Goal: Task Accomplishment & Management: Manage account settings

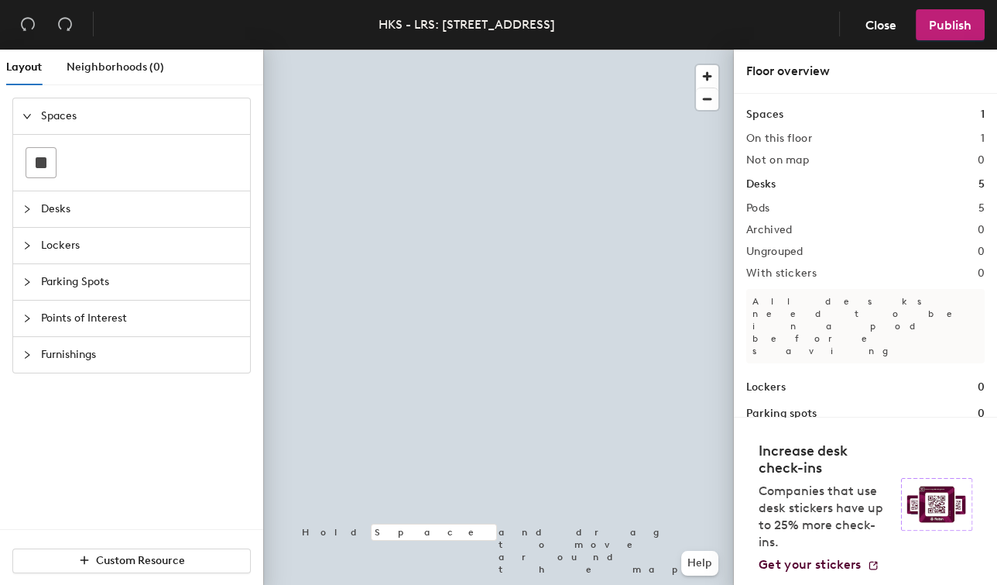
click at [516, 50] on div at bounding box center [498, 50] width 471 height 0
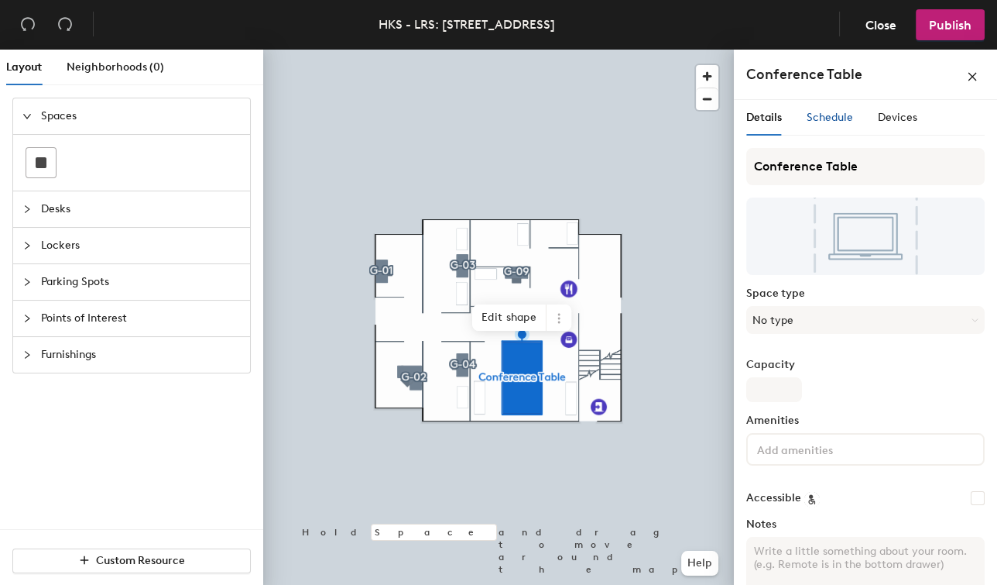
click at [839, 114] on span "Schedule" at bounding box center [830, 117] width 46 height 13
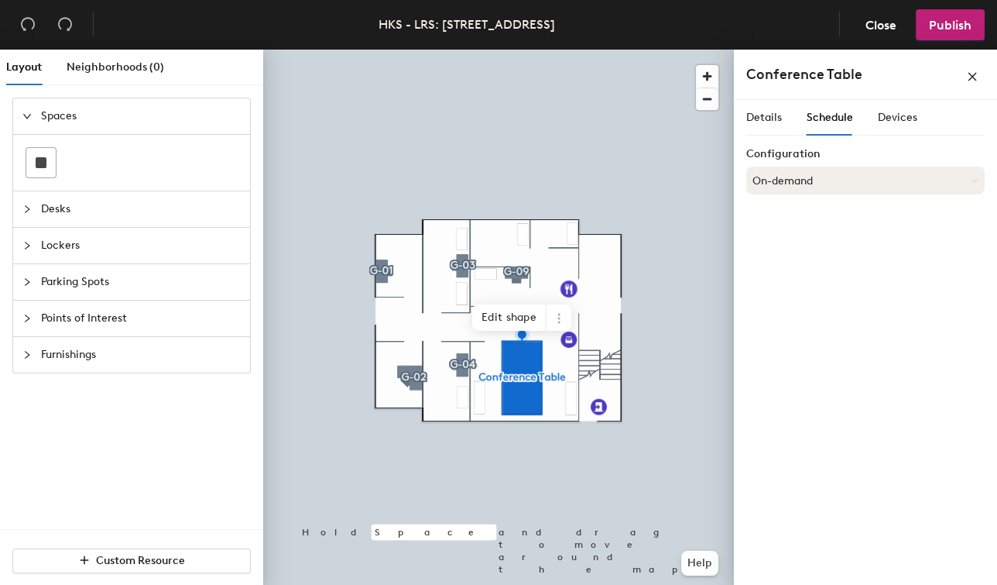
click at [818, 188] on button "On-demand" at bounding box center [865, 180] width 238 height 28
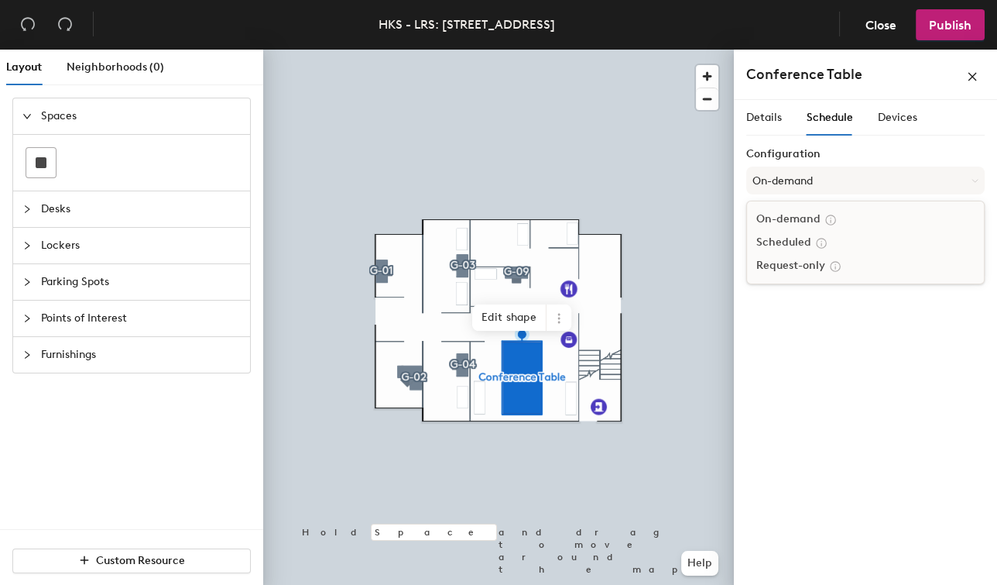
drag, startPoint x: 791, startPoint y: 244, endPoint x: 801, endPoint y: 230, distance: 16.8
click at [791, 242] on div "Scheduled" at bounding box center [865, 242] width 237 height 23
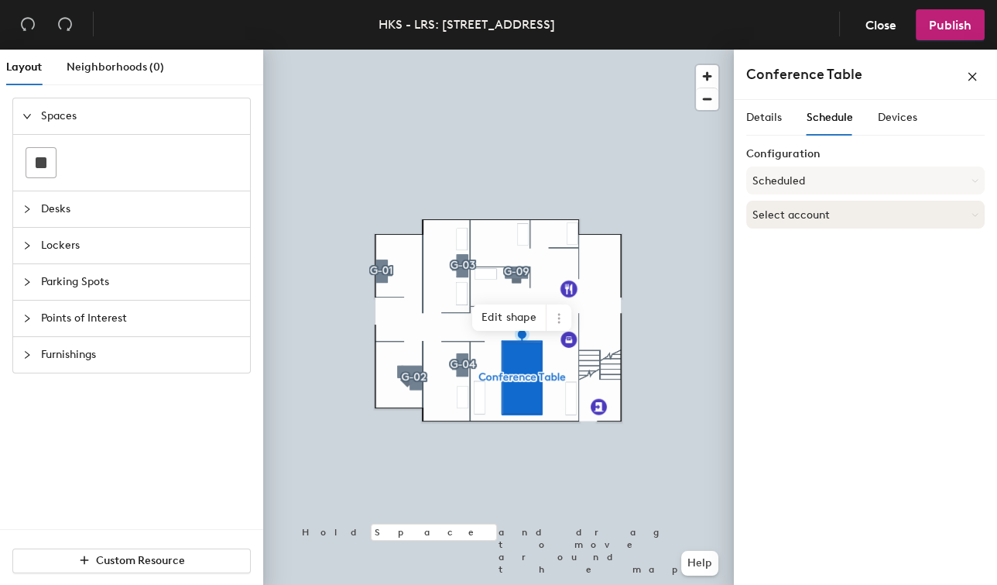
click at [800, 209] on button "Select account" at bounding box center [865, 215] width 238 height 28
click at [809, 271] on div "Microsoft 365" at bounding box center [865, 276] width 237 height 23
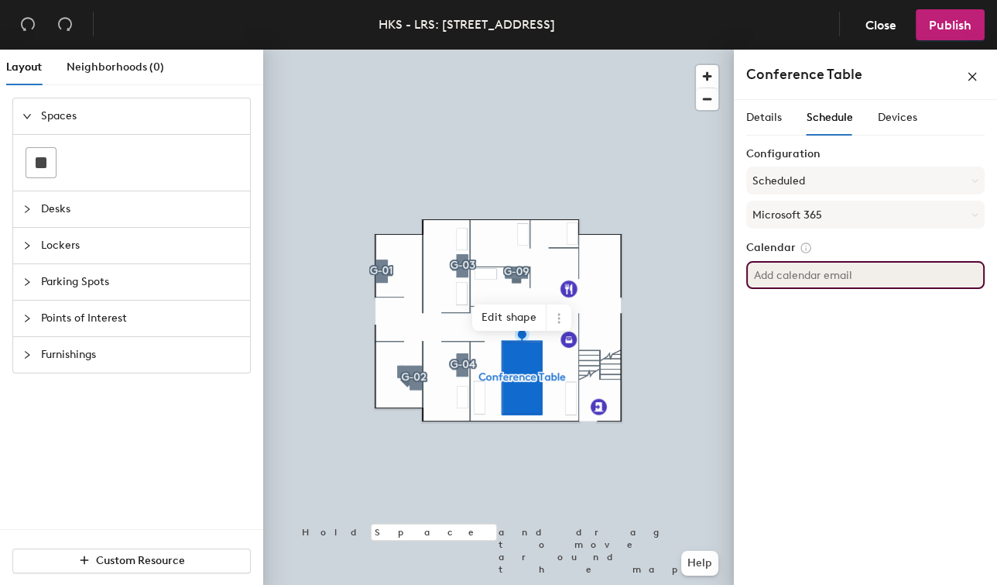
click at [798, 276] on input at bounding box center [865, 275] width 238 height 28
paste input "HKS-LRS 79 JFK Conference room <[EMAIL_ADDRESS][DOMAIN_NAME]>"
click at [671, 265] on div "Layout Neighborhoods (0) Spaces Desks Lockers Parking Spots Points of Interest …" at bounding box center [498, 320] width 997 height 541
drag, startPoint x: 894, startPoint y: 273, endPoint x: 918, endPoint y: 274, distance: 24.0
click at [898, 273] on input "HKS-LRS 79 JFK Conference room <[EMAIL_ADDRESS][DOMAIN_NAME]" at bounding box center [865, 275] width 238 height 28
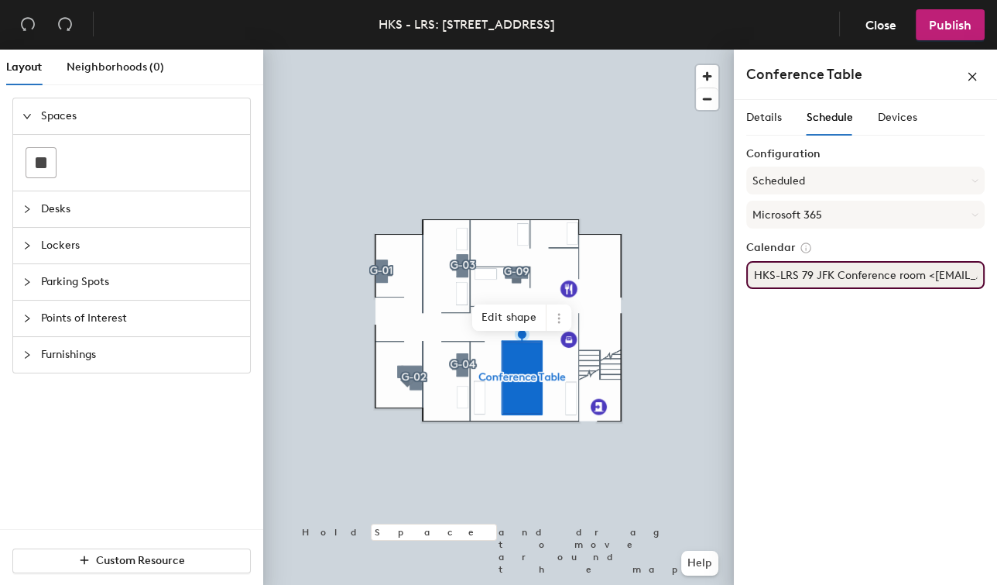
click at [606, 253] on div "Layout Neighborhoods (0) Spaces Desks Lockers Parking Spots Points of Interest …" at bounding box center [498, 320] width 997 height 541
type input "[EMAIL_ADDRESS][DOMAIN_NAME]"
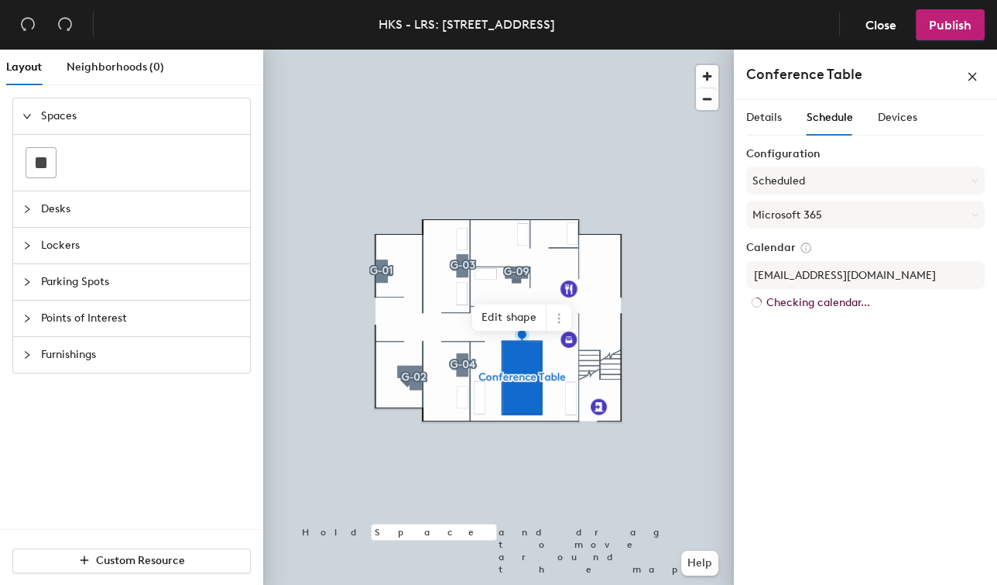
drag, startPoint x: 840, startPoint y: 356, endPoint x: 873, endPoint y: 125, distance: 233.9
click at [839, 356] on div "Details Schedule Devices Configuration Scheduled Microsoft 365 Calendar [EMAIL_…" at bounding box center [865, 345] width 263 height 491
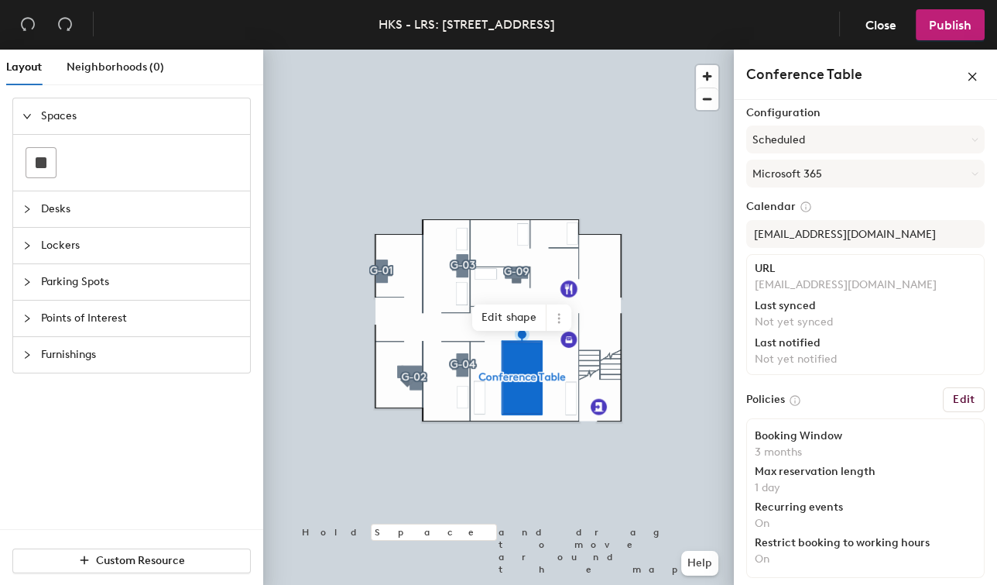
scroll to position [41, 0]
click at [940, 33] on button "Publish" at bounding box center [950, 24] width 69 height 31
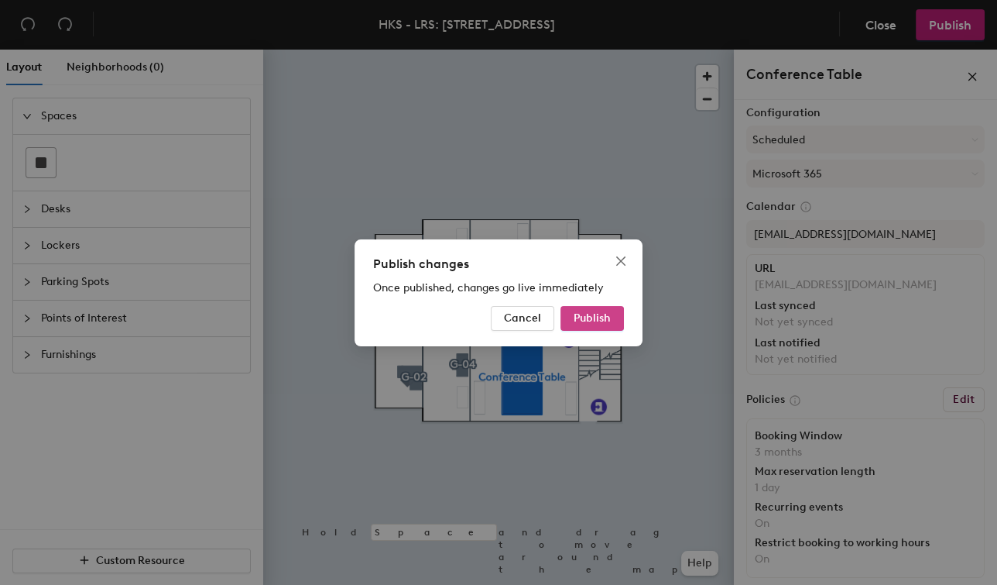
drag, startPoint x: 583, startPoint y: 320, endPoint x: 600, endPoint y: 320, distance: 17.0
click at [583, 320] on span "Publish" at bounding box center [592, 317] width 37 height 13
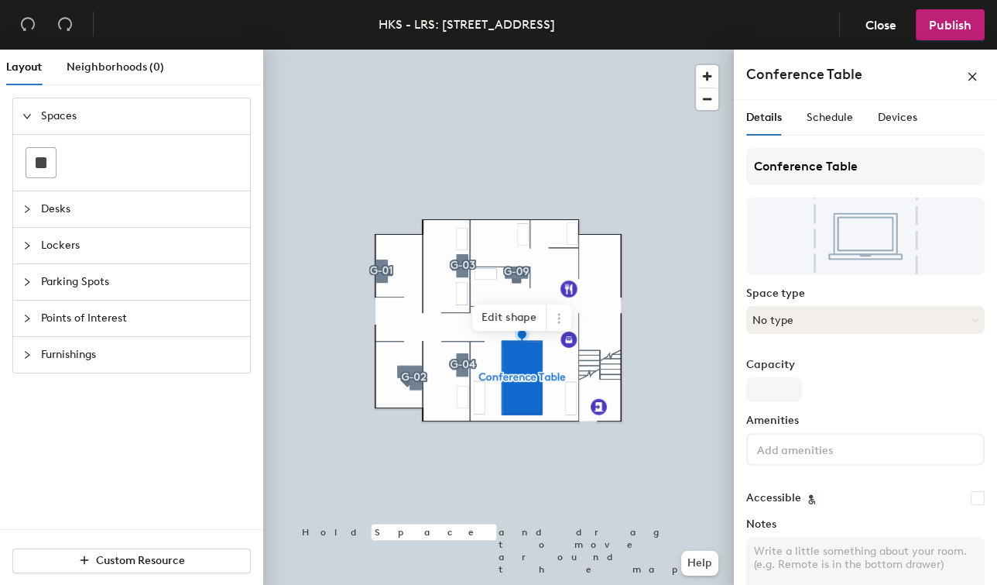
click at [833, 324] on button "No type" at bounding box center [865, 320] width 238 height 28
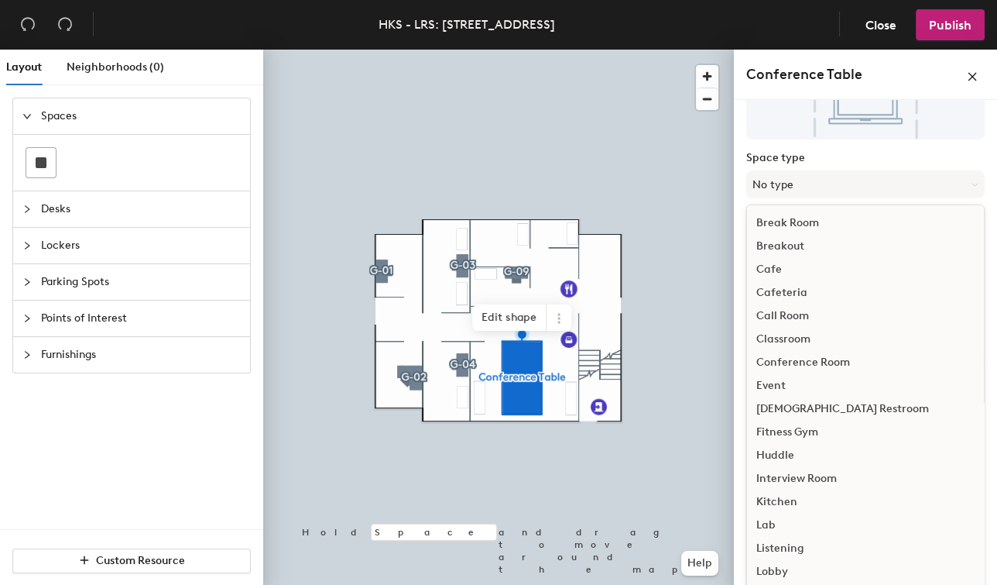
click at [784, 312] on div "Call Room" at bounding box center [865, 315] width 237 height 23
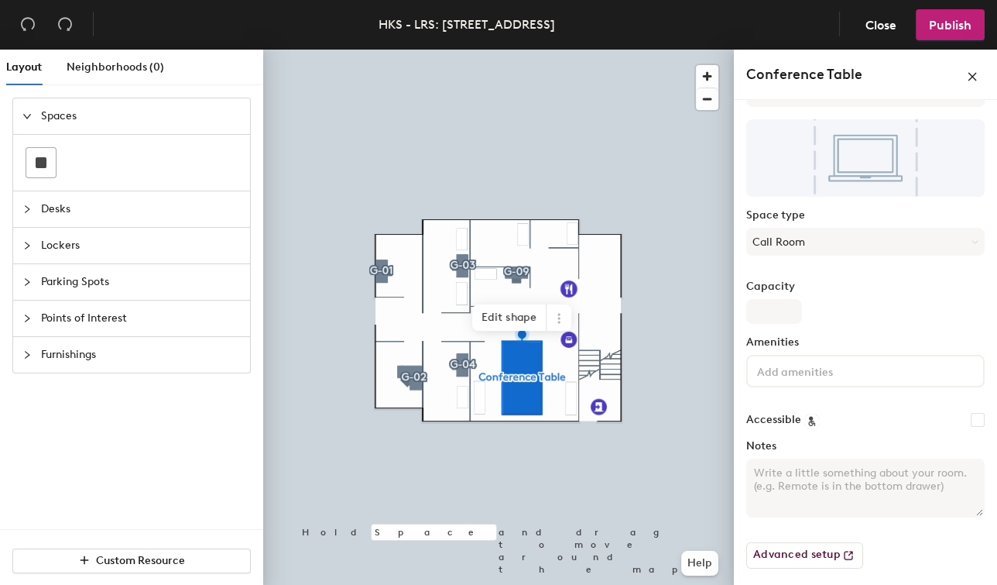
drag, startPoint x: 872, startPoint y: 242, endPoint x: 852, endPoint y: 256, distance: 24.1
click at [872, 242] on button "Call Room" at bounding box center [865, 242] width 238 height 28
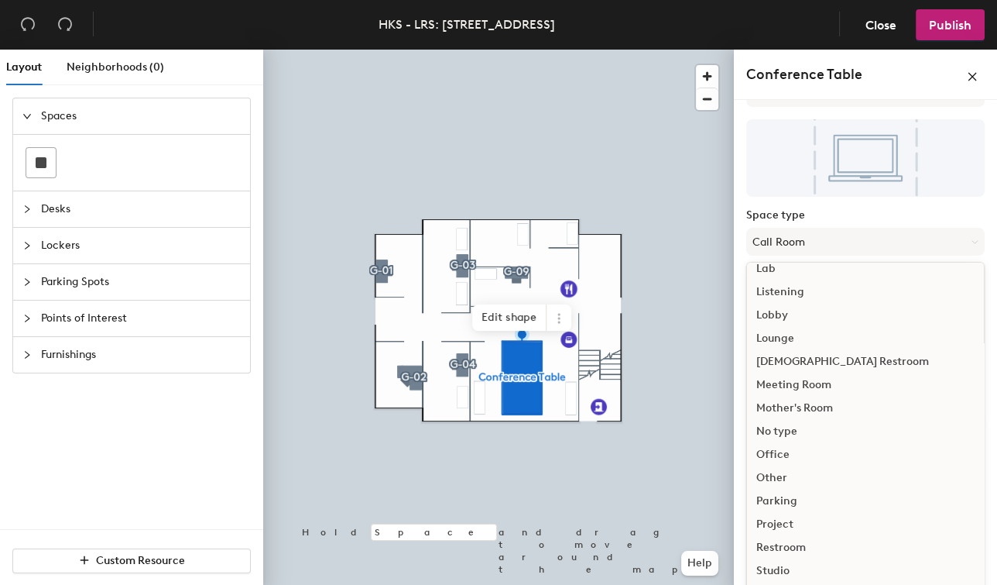
scroll to position [318, 0]
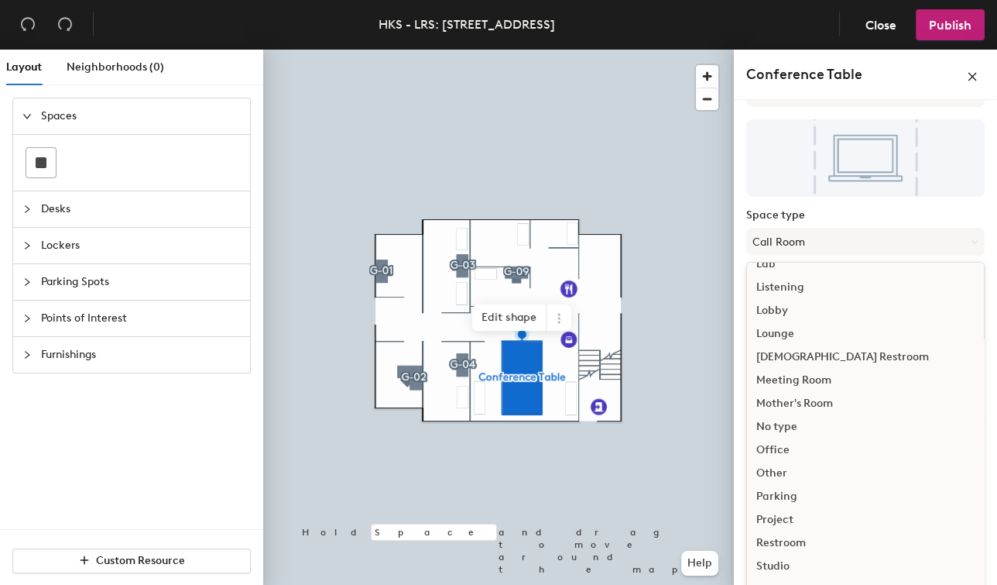
click at [784, 448] on div "Office" at bounding box center [865, 449] width 237 height 23
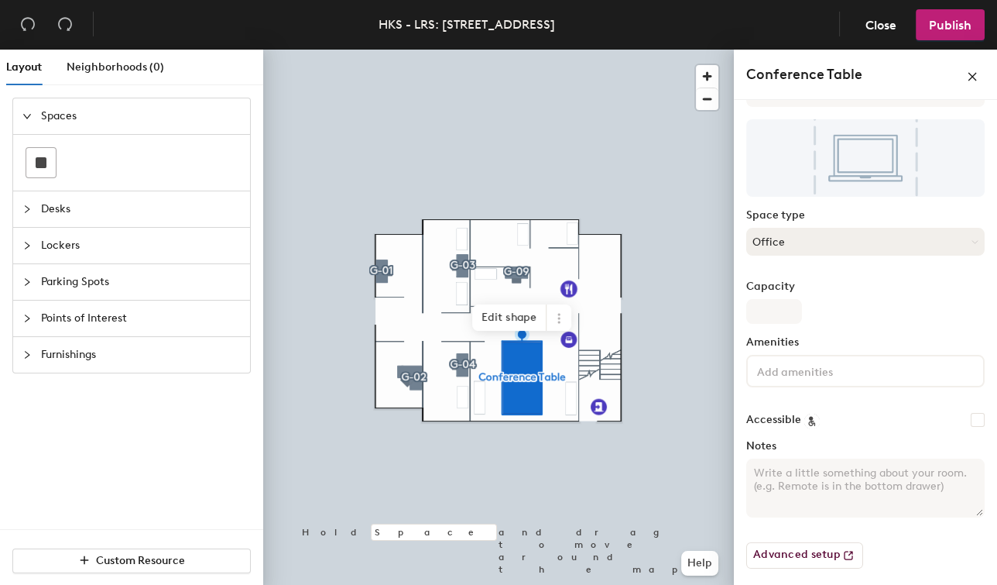
click at [792, 246] on button "Office" at bounding box center [865, 242] width 238 height 28
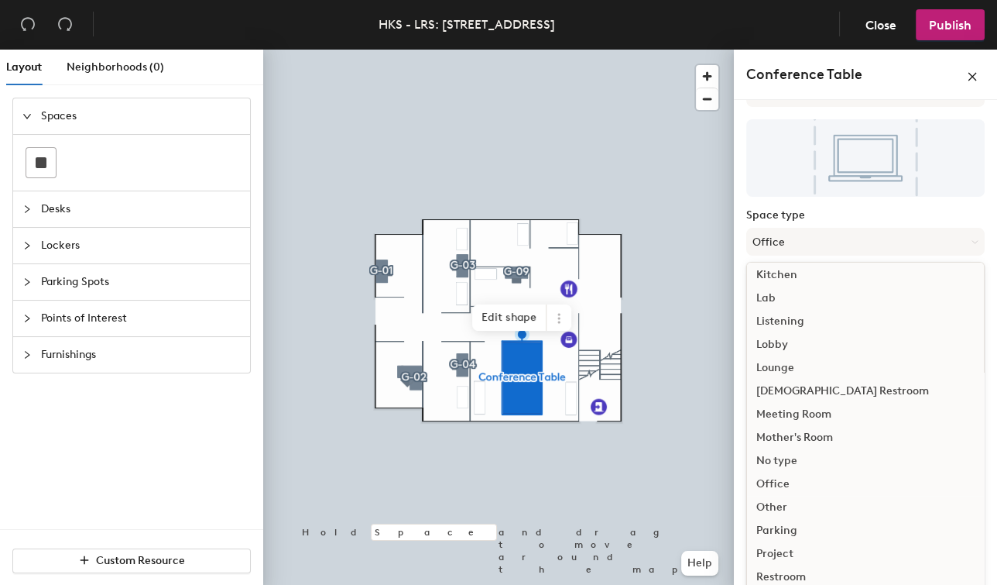
scroll to position [285, 0]
drag, startPoint x: 774, startPoint y: 479, endPoint x: 789, endPoint y: 479, distance: 14.7
click at [774, 479] on div "Office" at bounding box center [865, 483] width 237 height 23
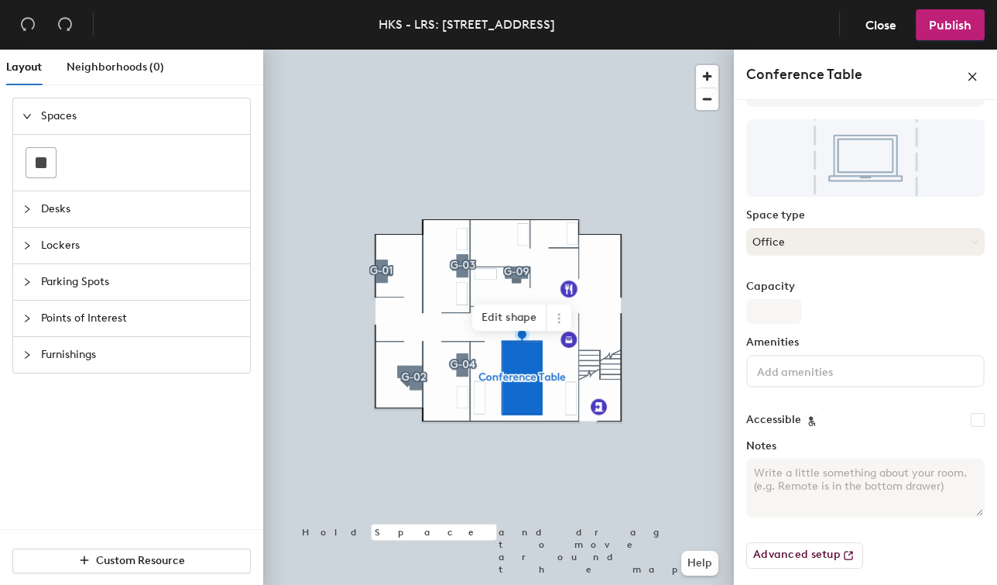
drag, startPoint x: 809, startPoint y: 240, endPoint x: 812, endPoint y: 252, distance: 12.0
click at [809, 240] on button "Office" at bounding box center [865, 242] width 238 height 28
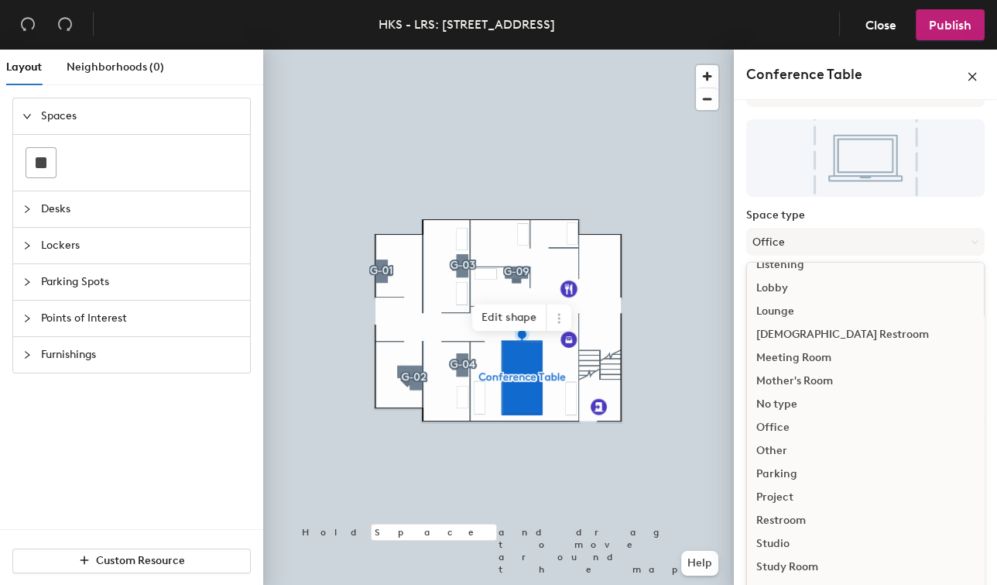
scroll to position [341, 0]
click at [779, 444] on div "Other" at bounding box center [865, 450] width 237 height 23
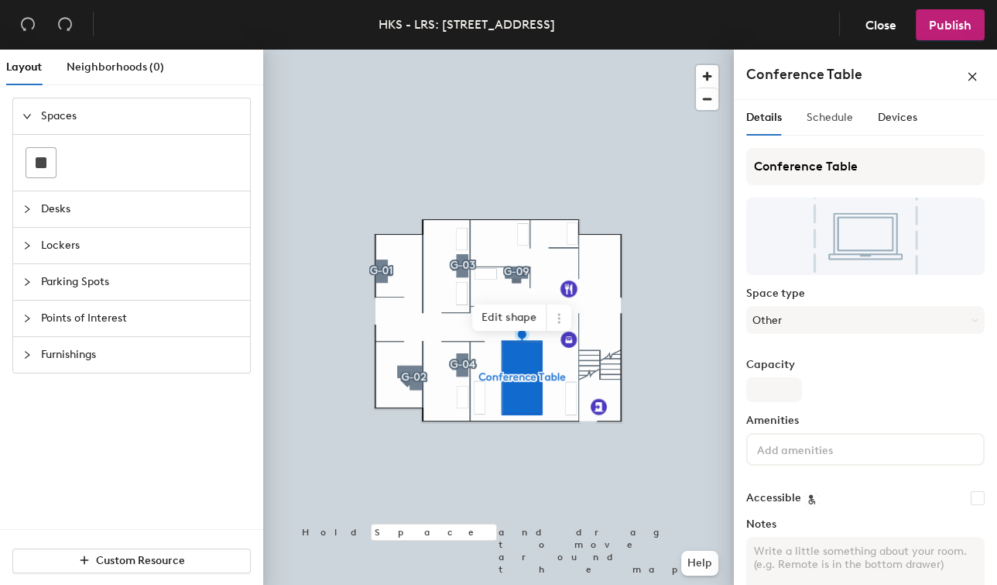
scroll to position [0, 0]
click at [821, 109] on div "Schedule" at bounding box center [830, 117] width 46 height 17
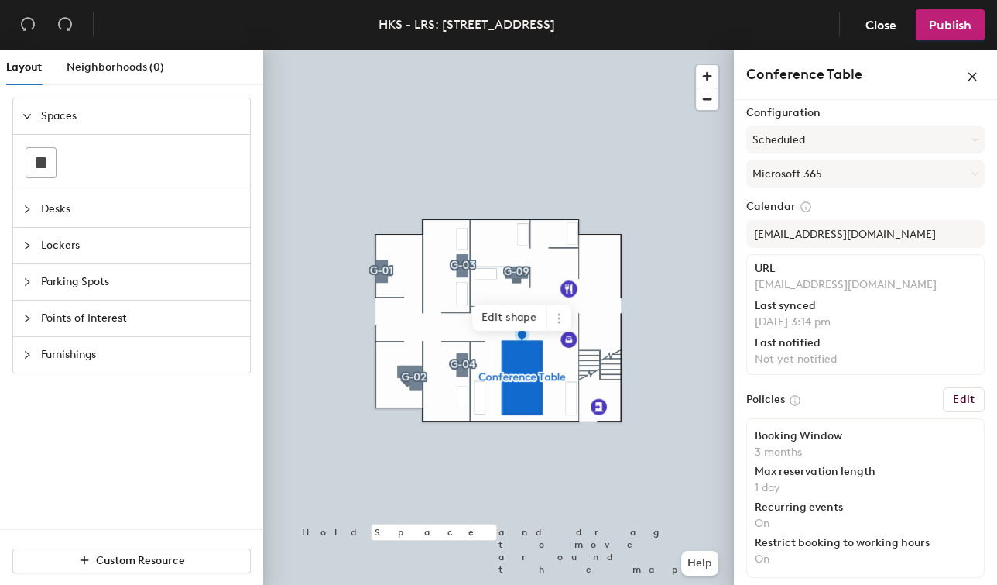
scroll to position [41, 0]
click at [934, 25] on span "Publish" at bounding box center [950, 25] width 43 height 15
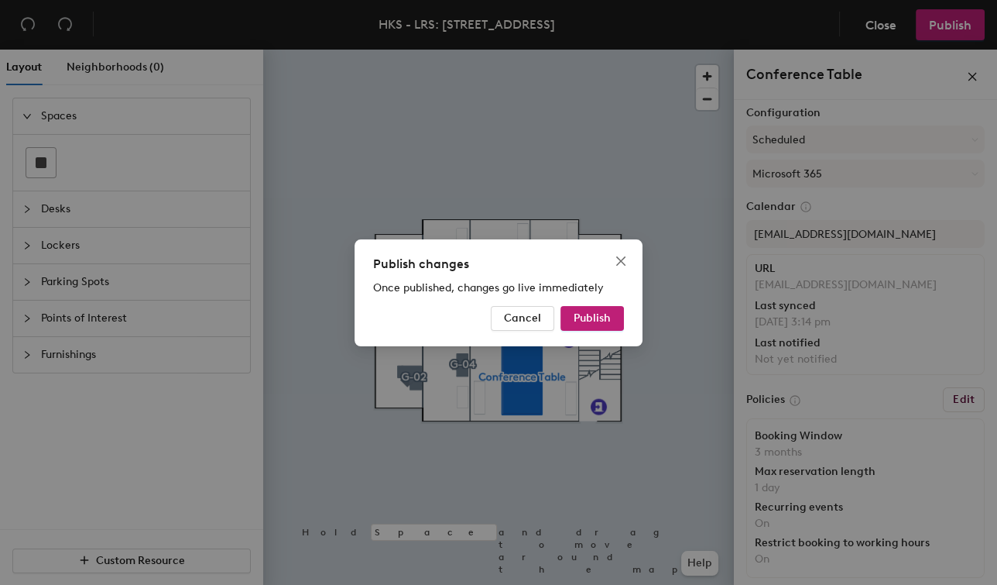
drag, startPoint x: 617, startPoint y: 311, endPoint x: 689, endPoint y: 289, distance: 75.4
click at [614, 310] on button "Publish" at bounding box center [592, 318] width 63 height 25
